Goal: Task Accomplishment & Management: Manage account settings

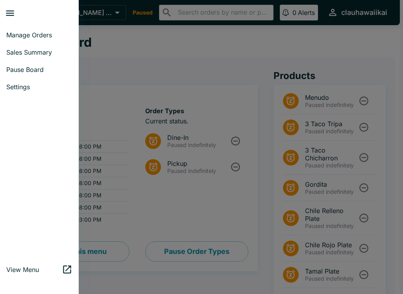
click at [43, 44] on link "Sales Summary" at bounding box center [39, 52] width 79 height 17
select select "03:00"
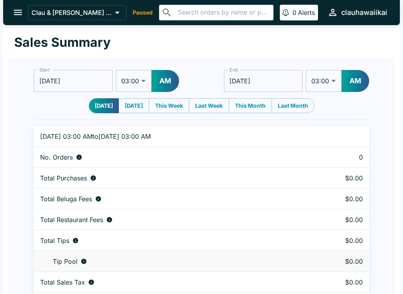
click at [19, 16] on icon "open drawer" at bounding box center [18, 12] width 11 height 11
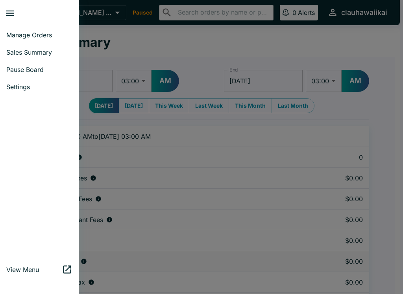
click at [46, 37] on span "Manage Orders" at bounding box center [39, 35] width 66 height 8
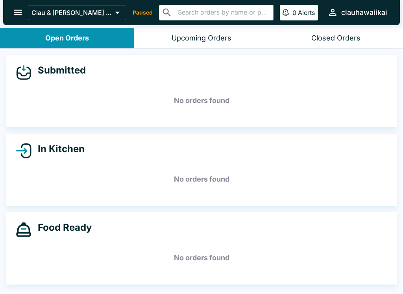
click at [18, 15] on icon "open drawer" at bounding box center [18, 12] width 11 height 11
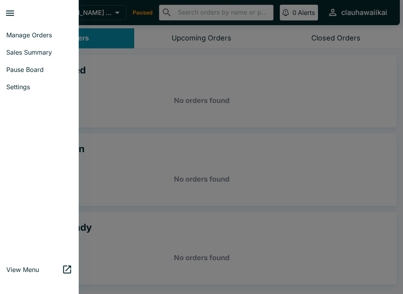
click at [33, 73] on span "Pause Board" at bounding box center [39, 70] width 66 height 8
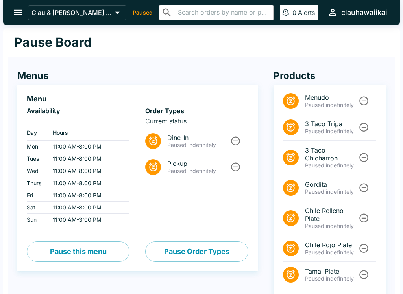
click at [234, 141] on icon "Unpause" at bounding box center [235, 140] width 9 height 9
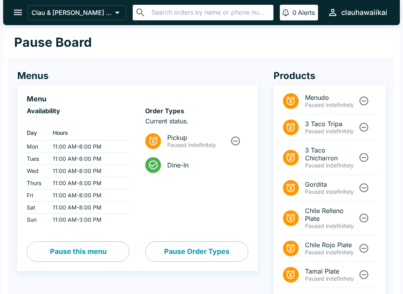
click at [235, 165] on span "Dine-In" at bounding box center [204, 165] width 74 height 8
click at [236, 141] on icon "Unpause" at bounding box center [235, 140] width 9 height 9
